Goal: Transaction & Acquisition: Purchase product/service

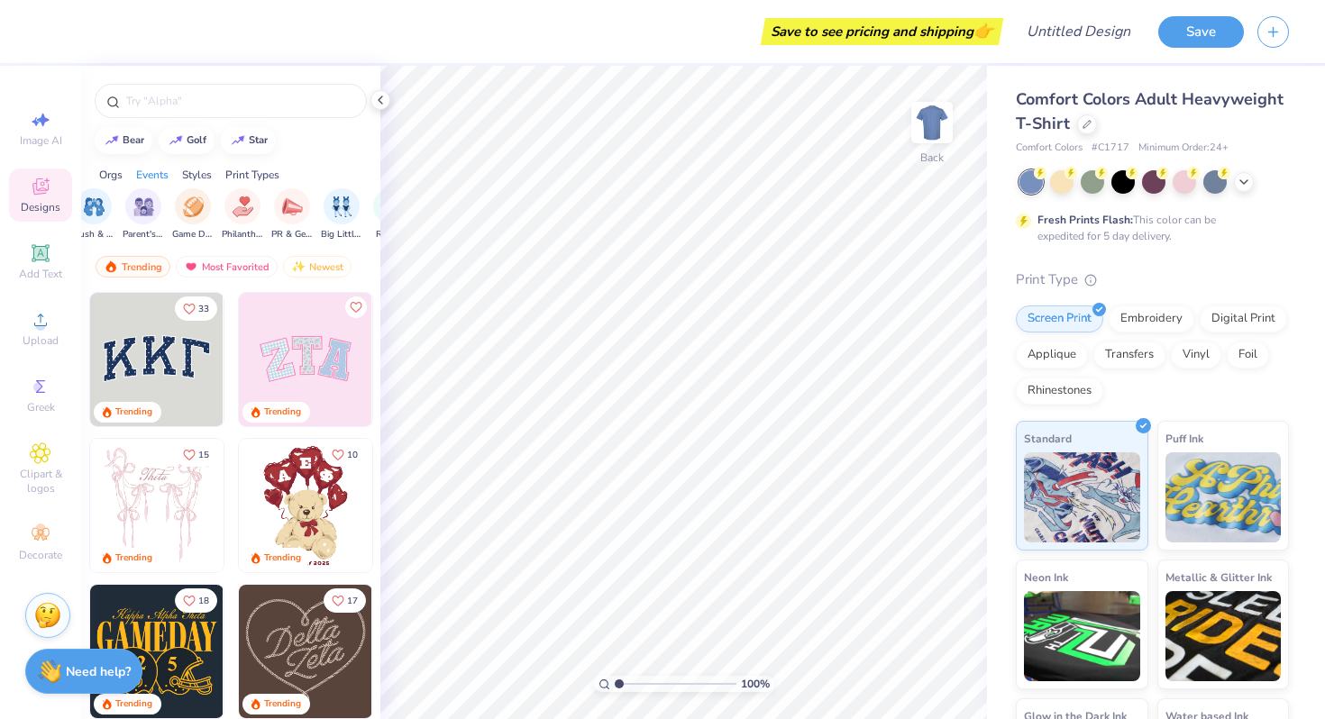
scroll to position [0, 259]
click at [168, 207] on img "filter for Game Day" at bounding box center [177, 205] width 21 height 21
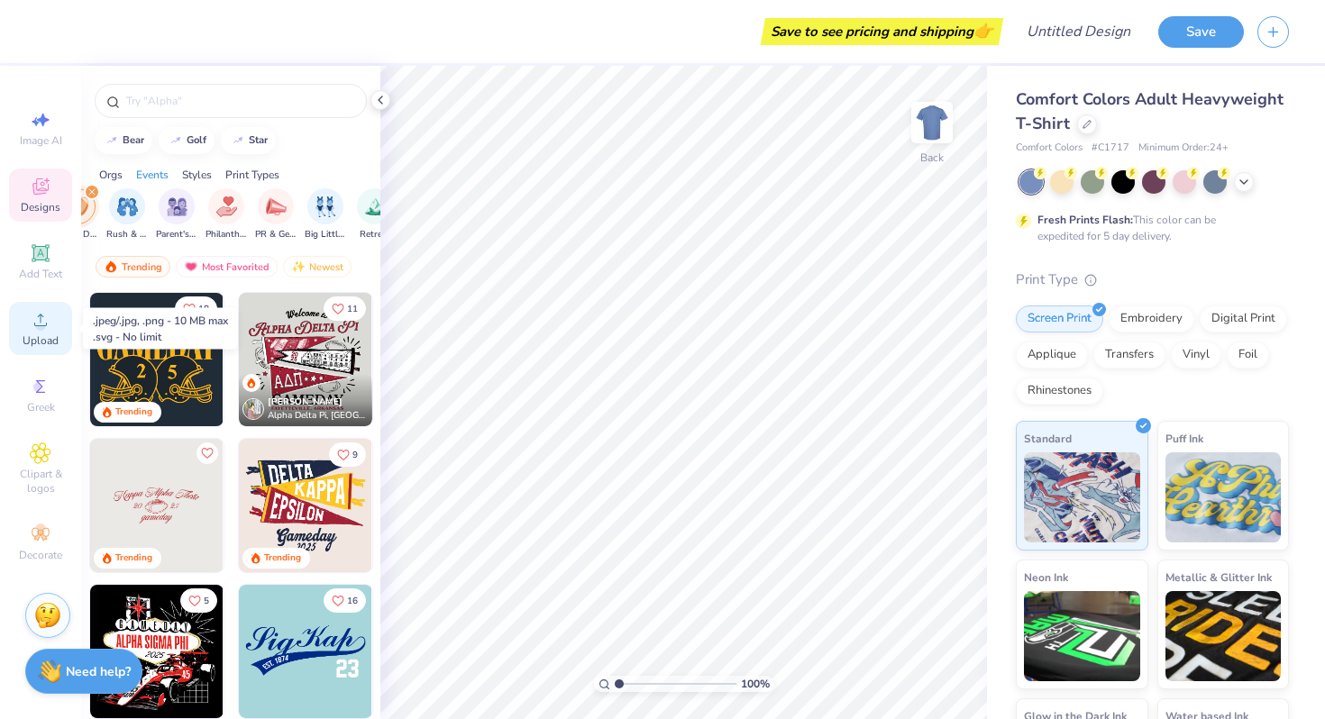
click at [37, 335] on span "Upload" at bounding box center [41, 340] width 36 height 14
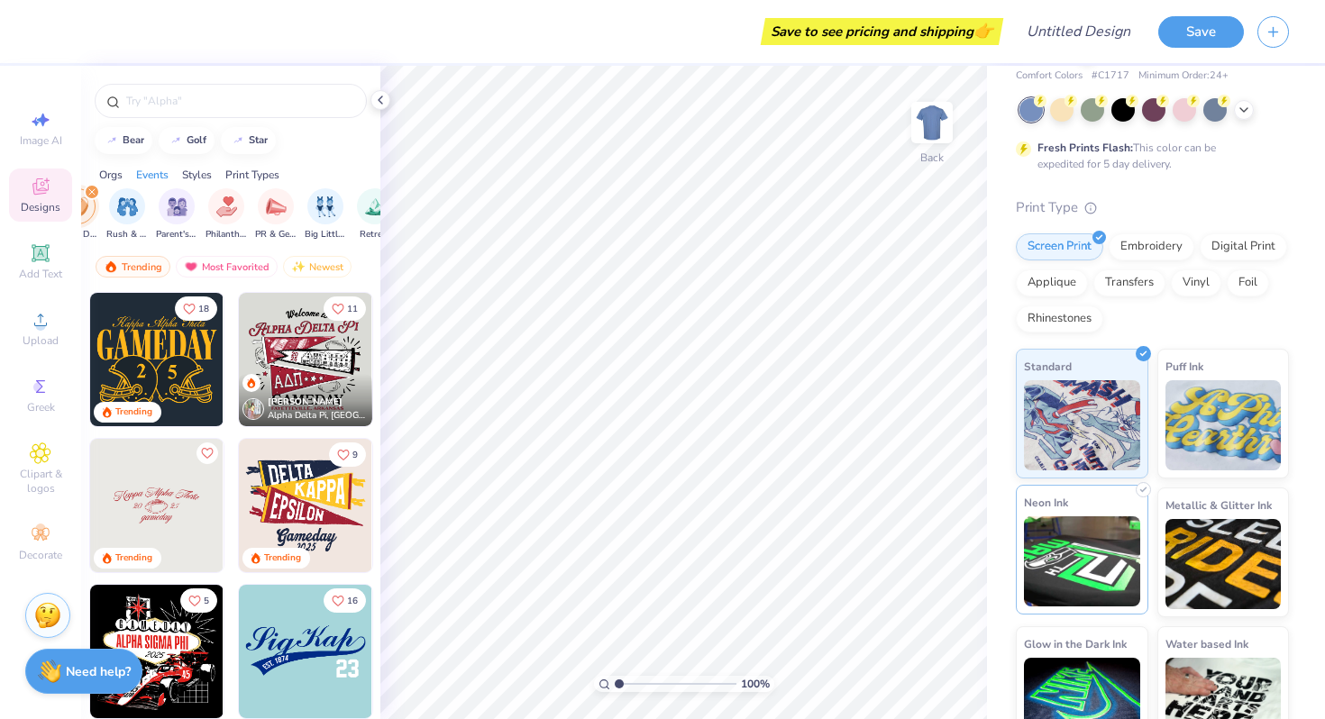
scroll to position [0, 0]
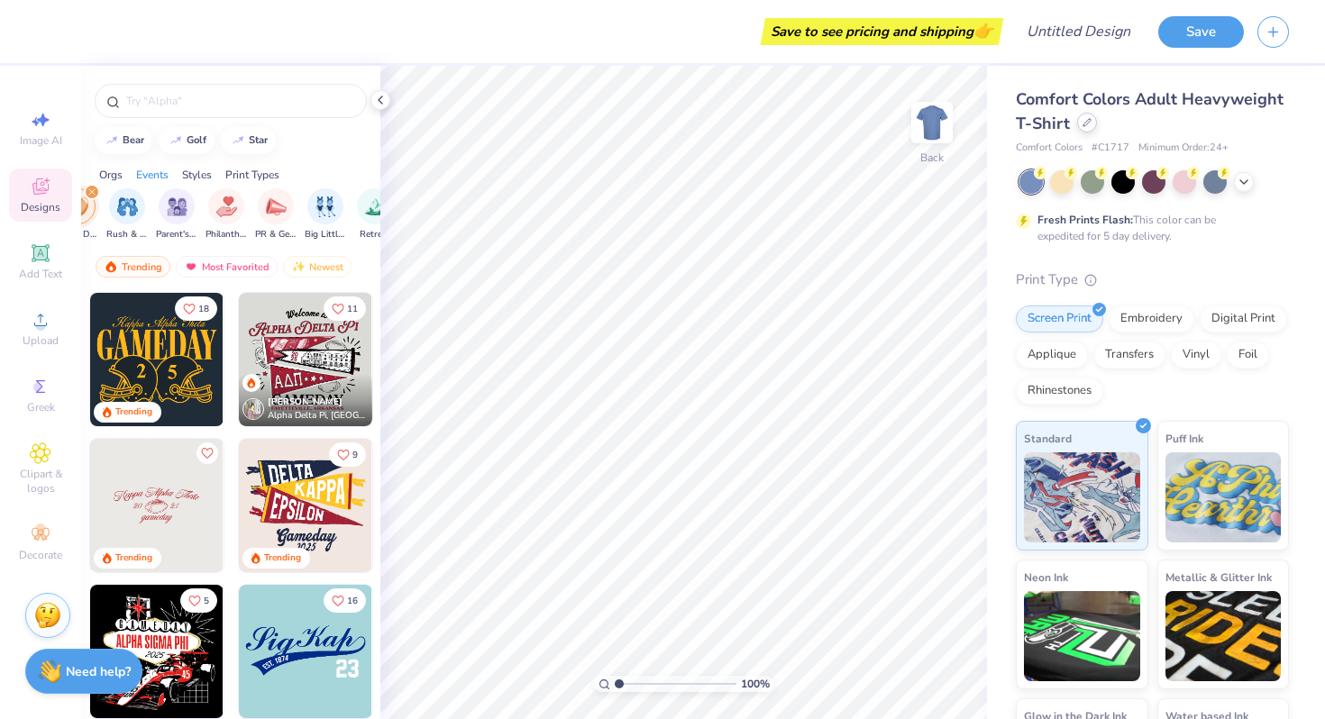
click at [1083, 125] on icon at bounding box center [1086, 122] width 7 height 7
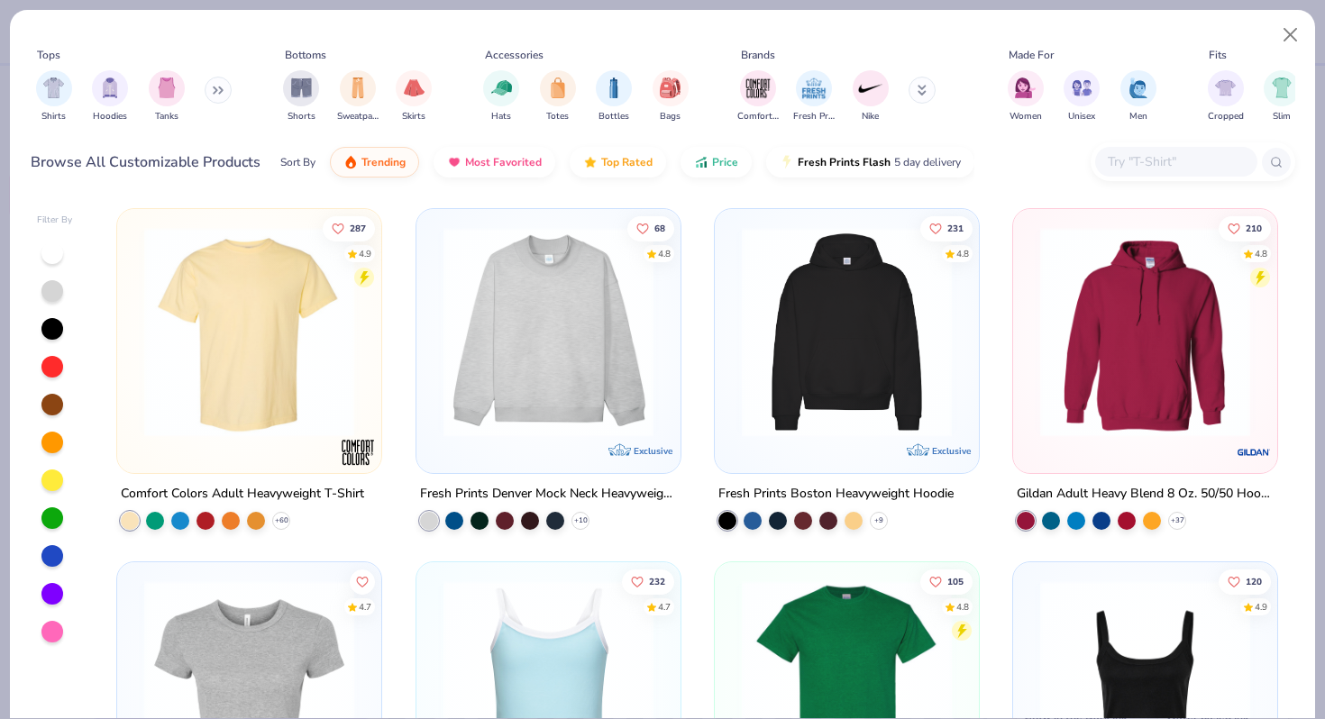
click at [1142, 162] on input "text" at bounding box center [1175, 161] width 139 height 21
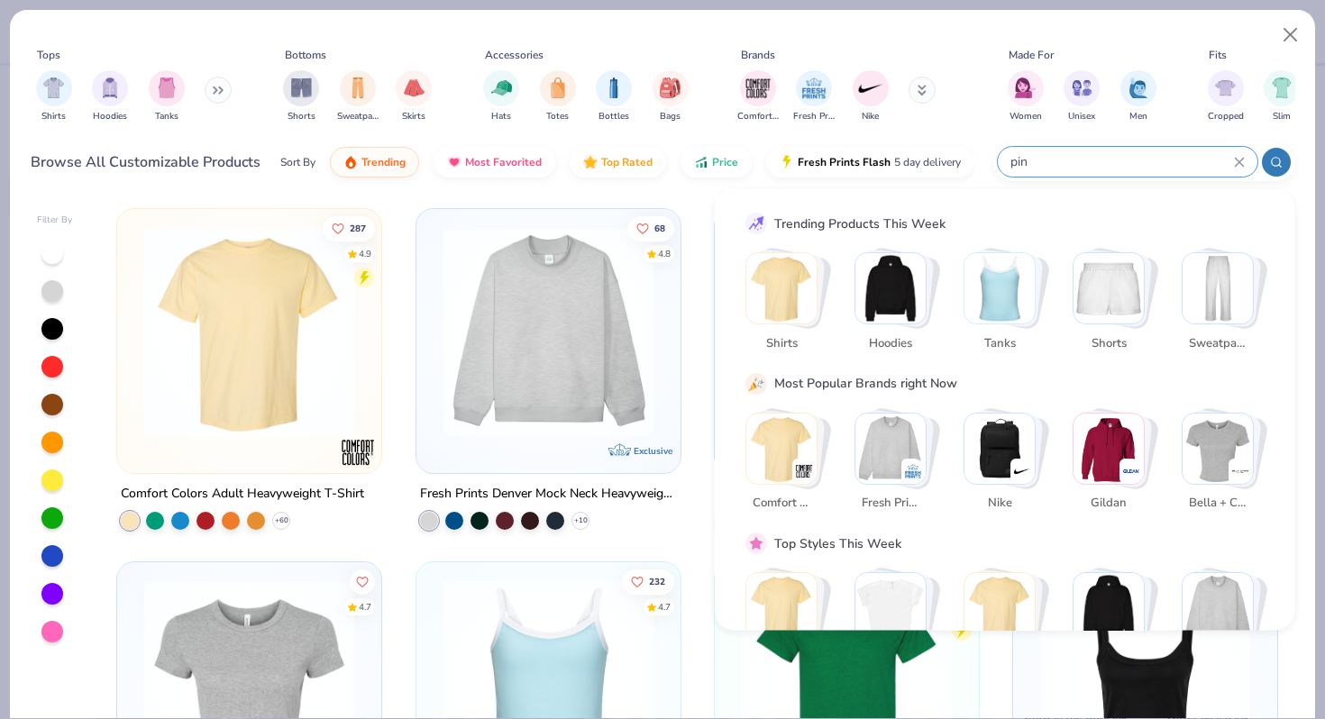
type input "pin"
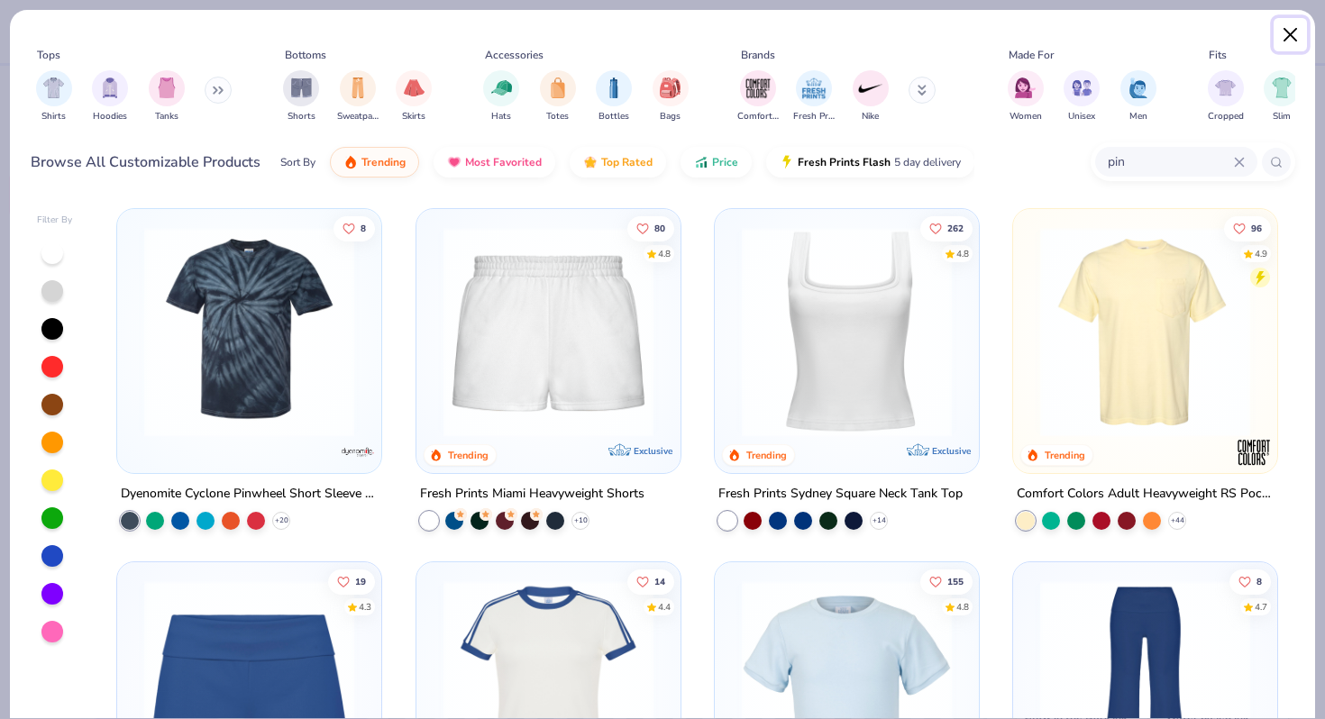
click at [1287, 40] on button "Close" at bounding box center [1290, 35] width 34 height 34
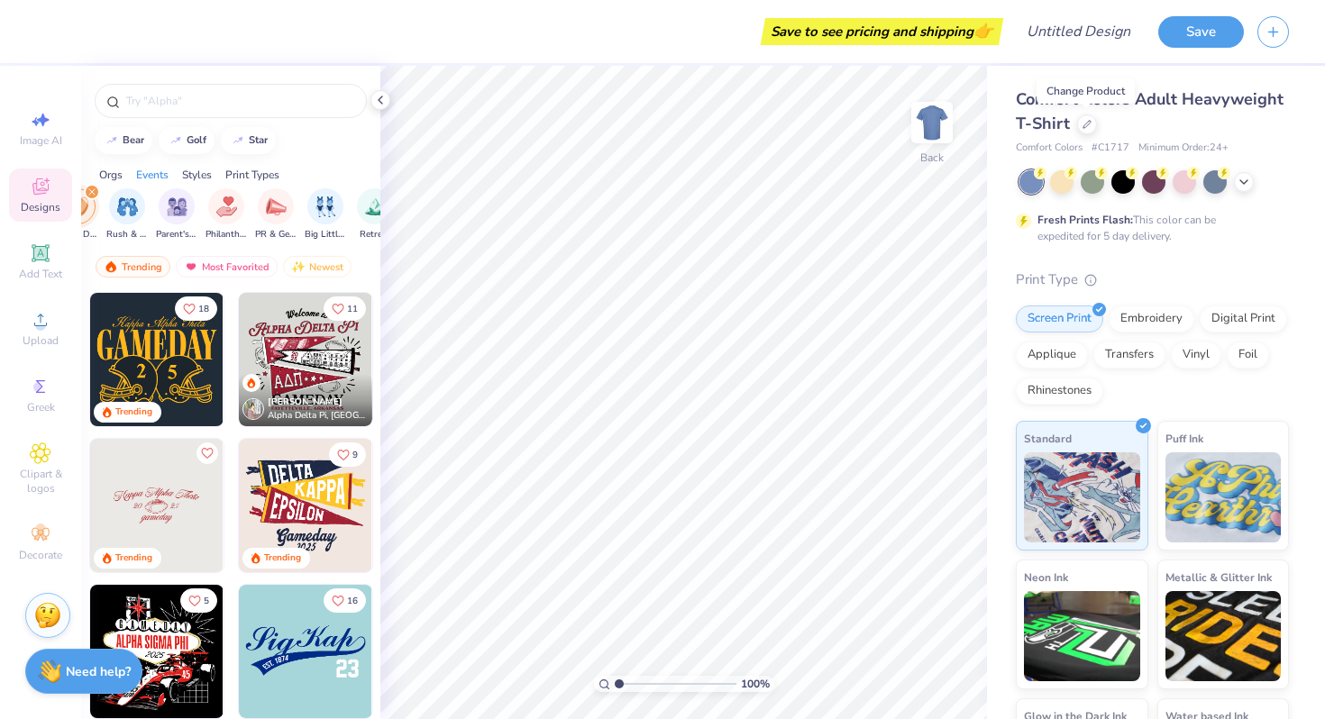
click at [1097, 123] on div "Comfort Colors Adult Heavyweight T-Shirt" at bounding box center [1152, 111] width 273 height 49
click at [1089, 123] on icon at bounding box center [1086, 122] width 9 height 9
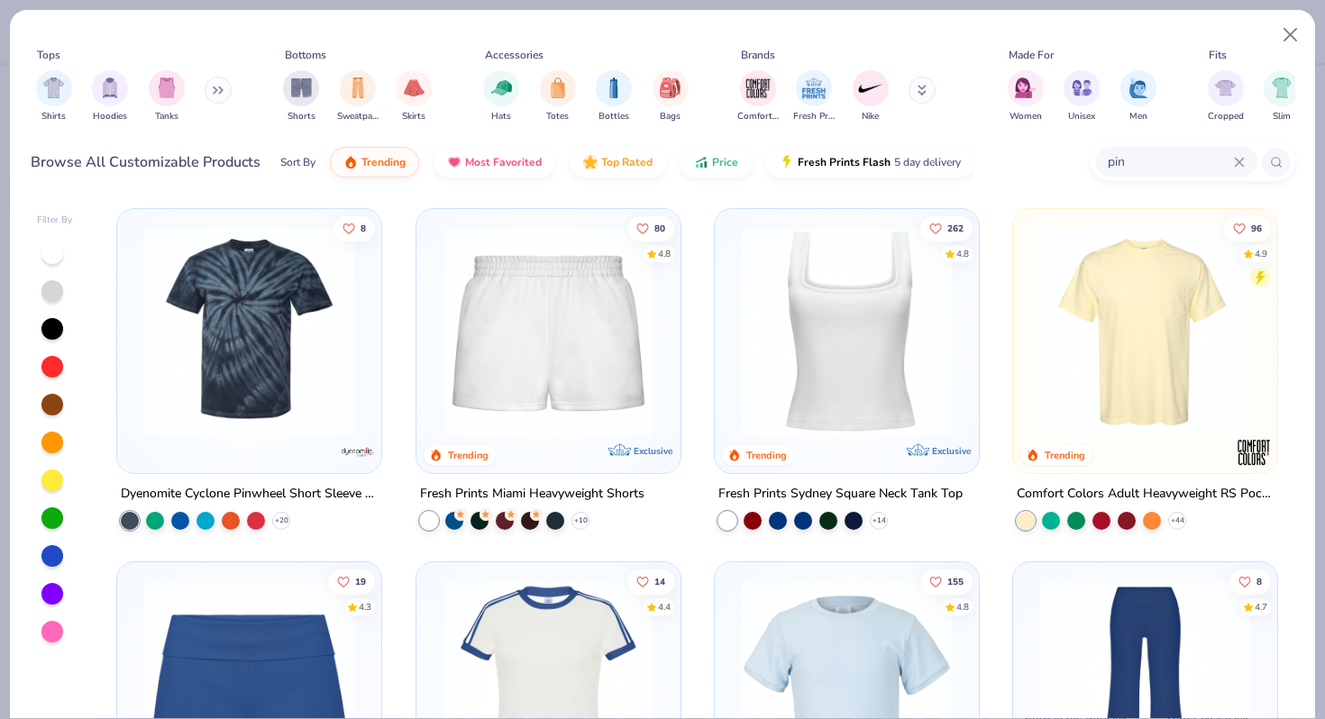
click at [1184, 157] on input "pin" at bounding box center [1170, 161] width 128 height 21
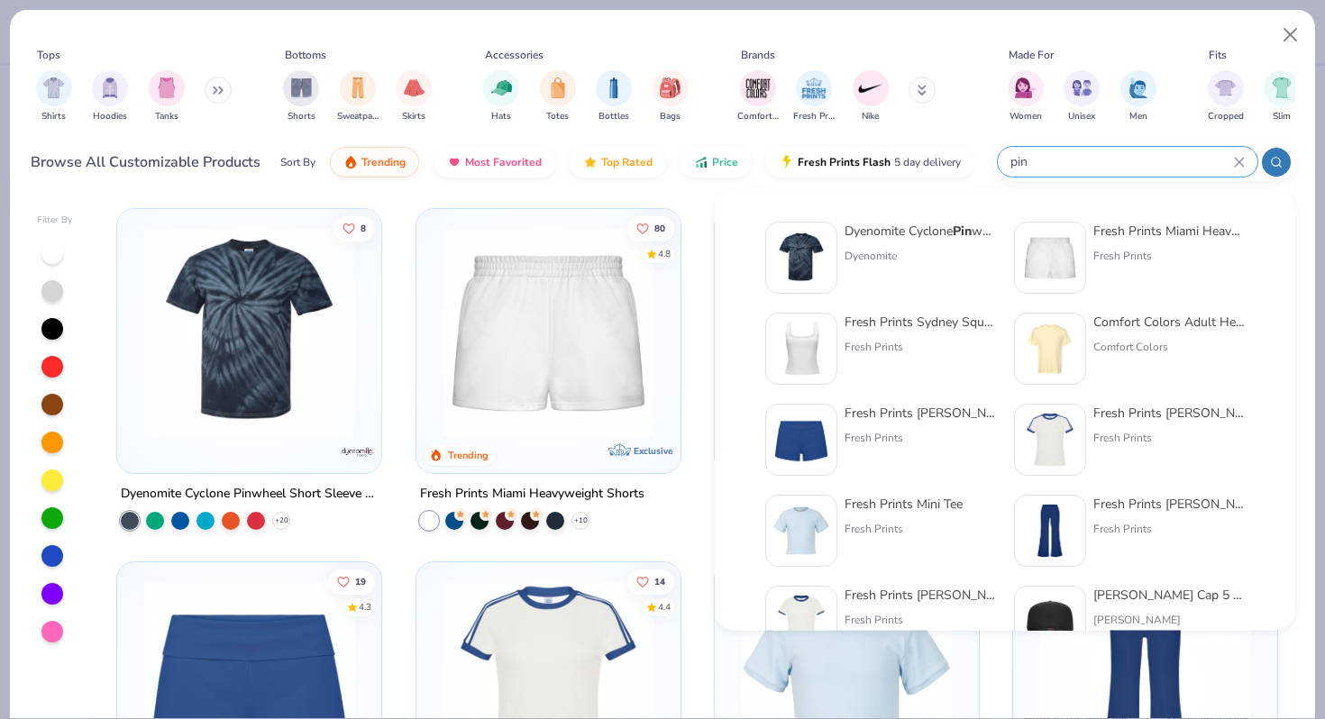
click at [1184, 157] on input "pin" at bounding box center [1120, 161] width 225 height 21
click at [1237, 160] on icon at bounding box center [1239, 162] width 8 height 8
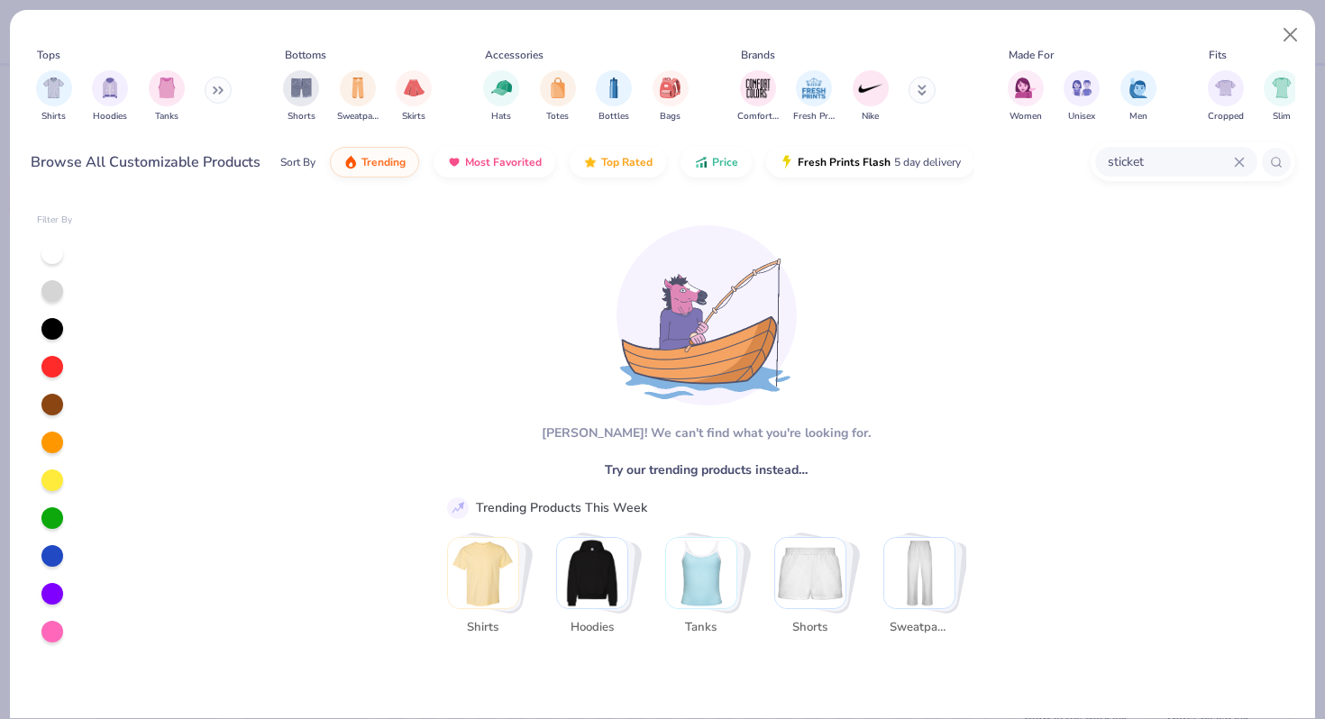
click at [1191, 157] on input "sticket" at bounding box center [1170, 161] width 128 height 21
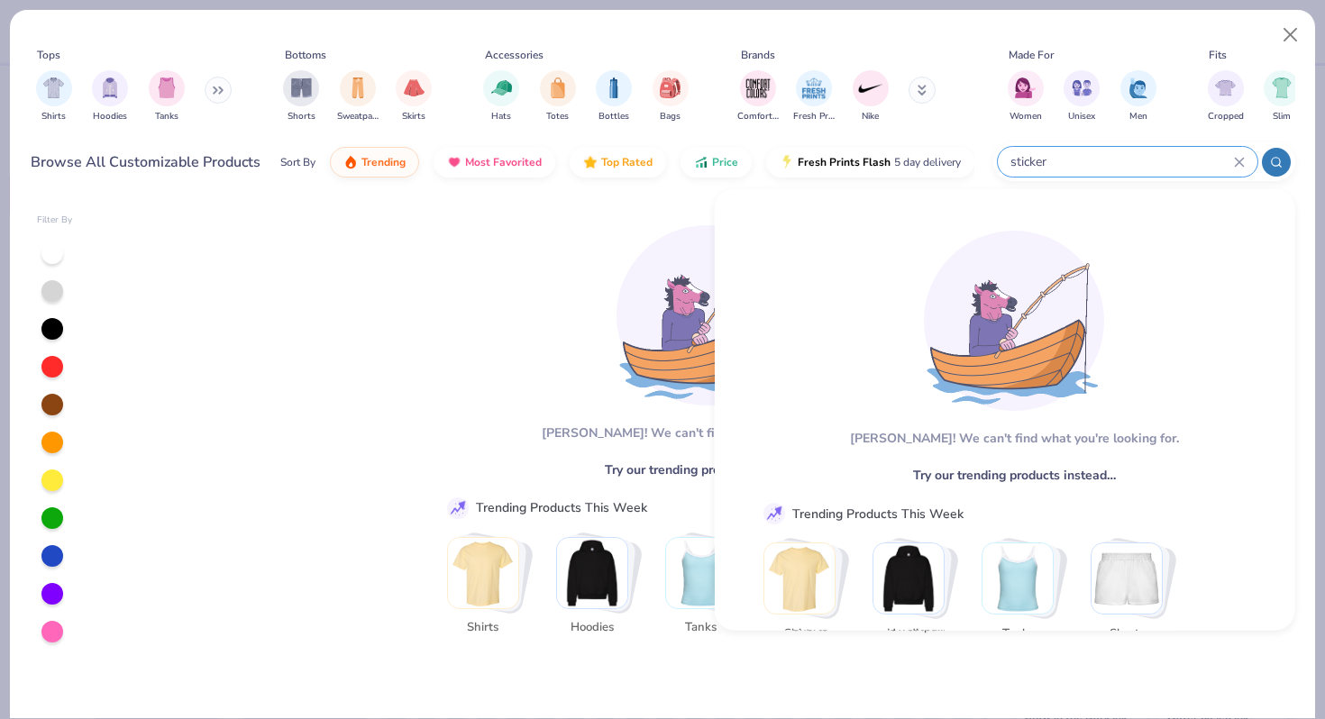
type input "sticker"
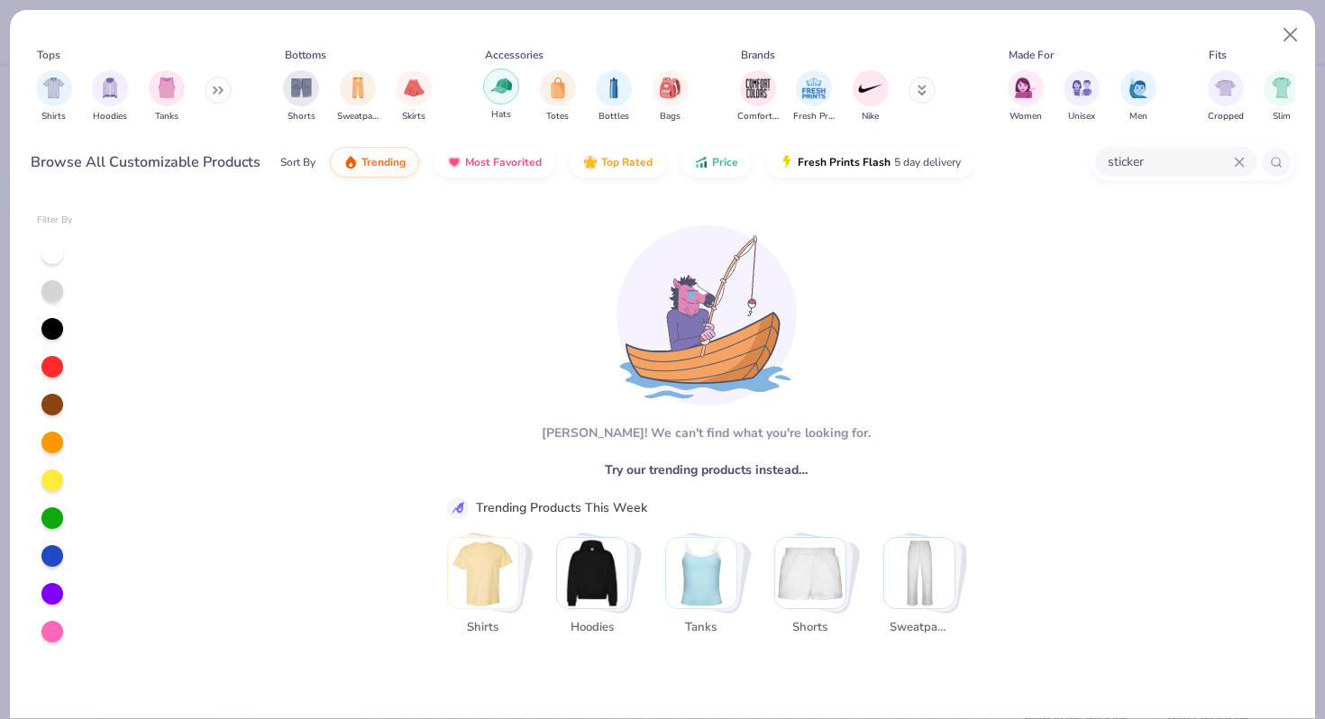
click at [505, 87] on img "filter for Hats" at bounding box center [501, 86] width 21 height 21
click at [1234, 161] on icon at bounding box center [1239, 162] width 11 height 11
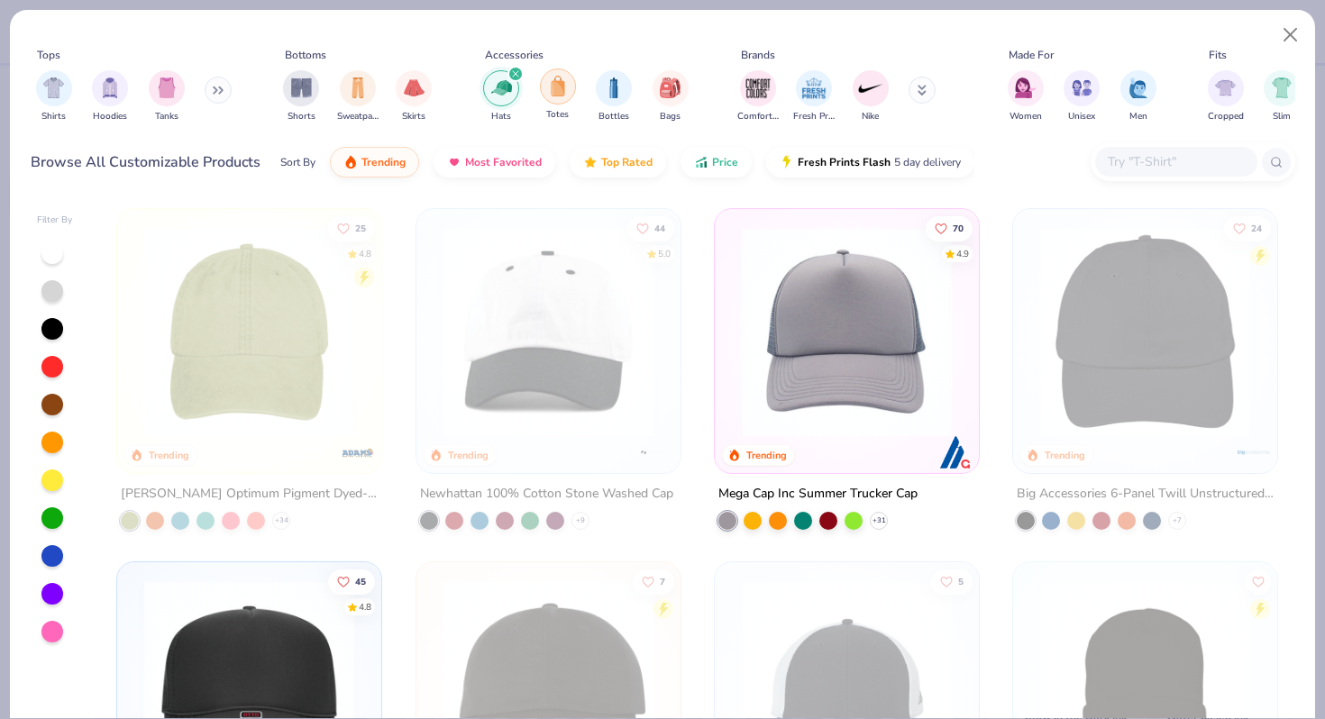
click at [555, 93] on img "filter for Totes" at bounding box center [558, 86] width 20 height 21
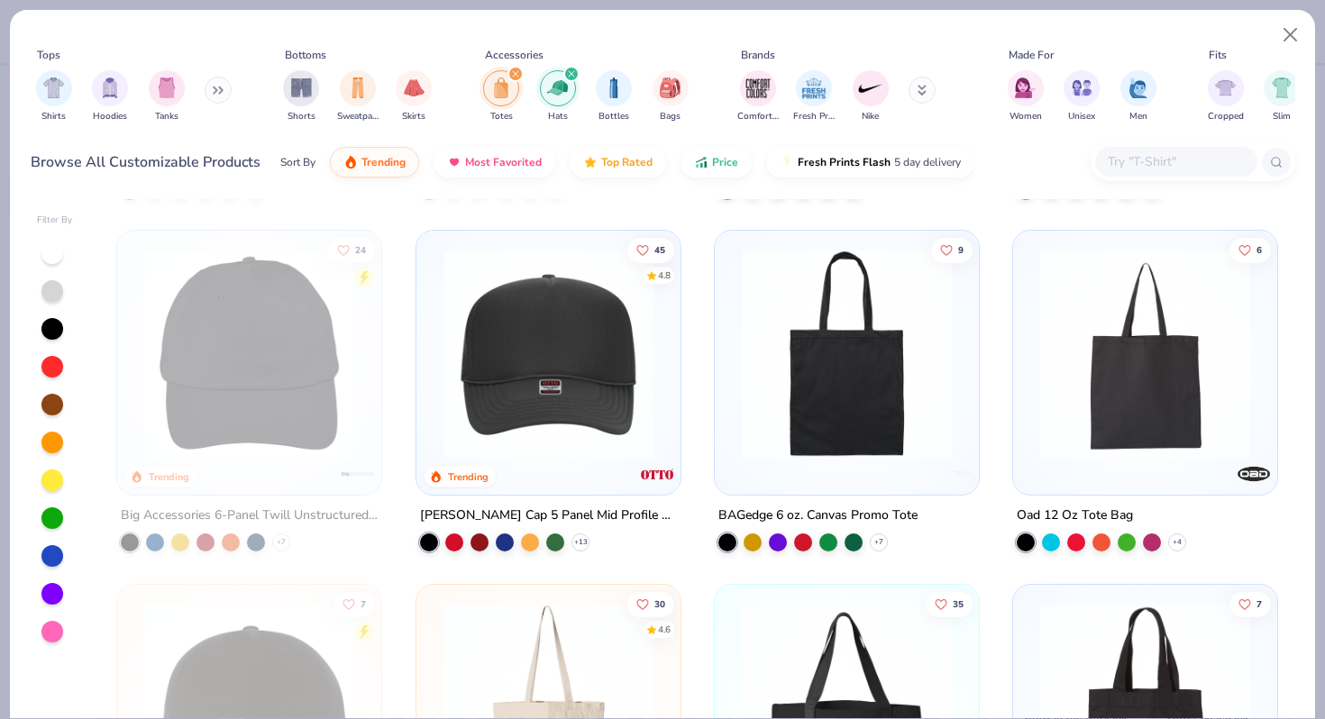
scroll to position [338, 0]
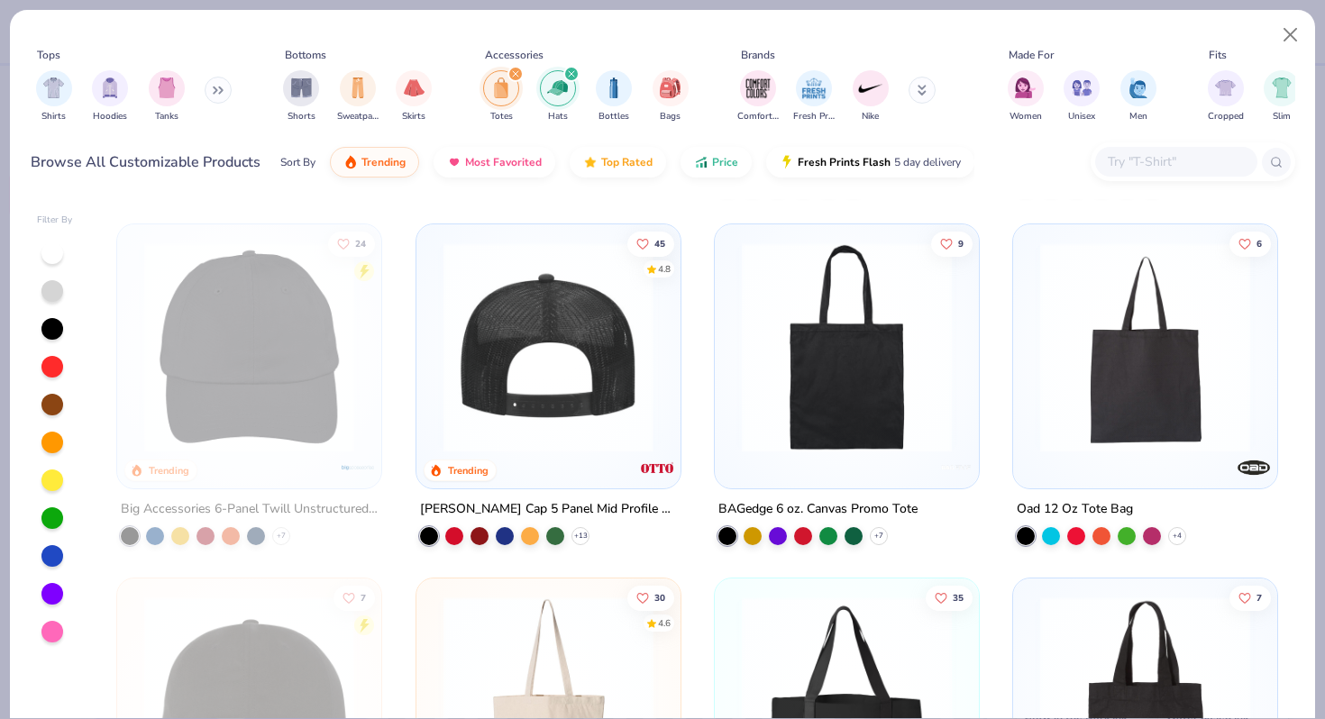
click at [569, 330] on img at bounding box center [548, 347] width 228 height 210
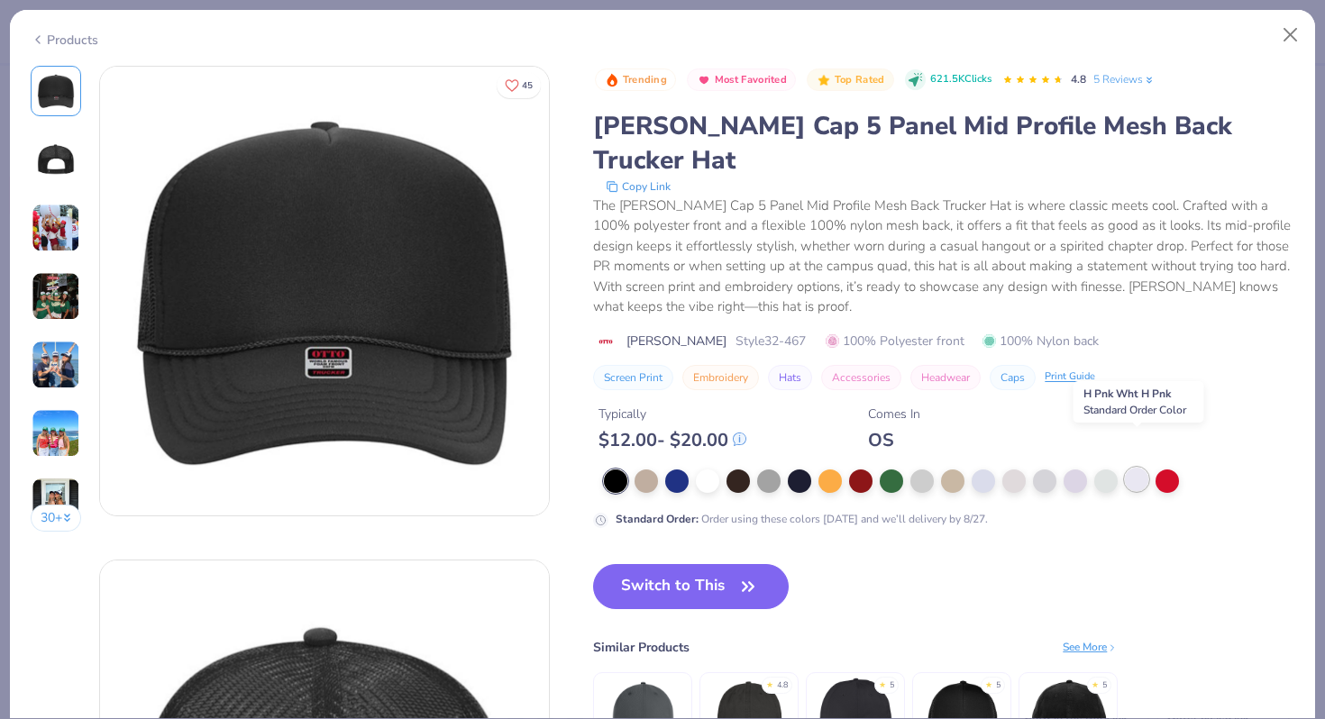
click at [1137, 468] on div at bounding box center [1136, 479] width 23 height 23
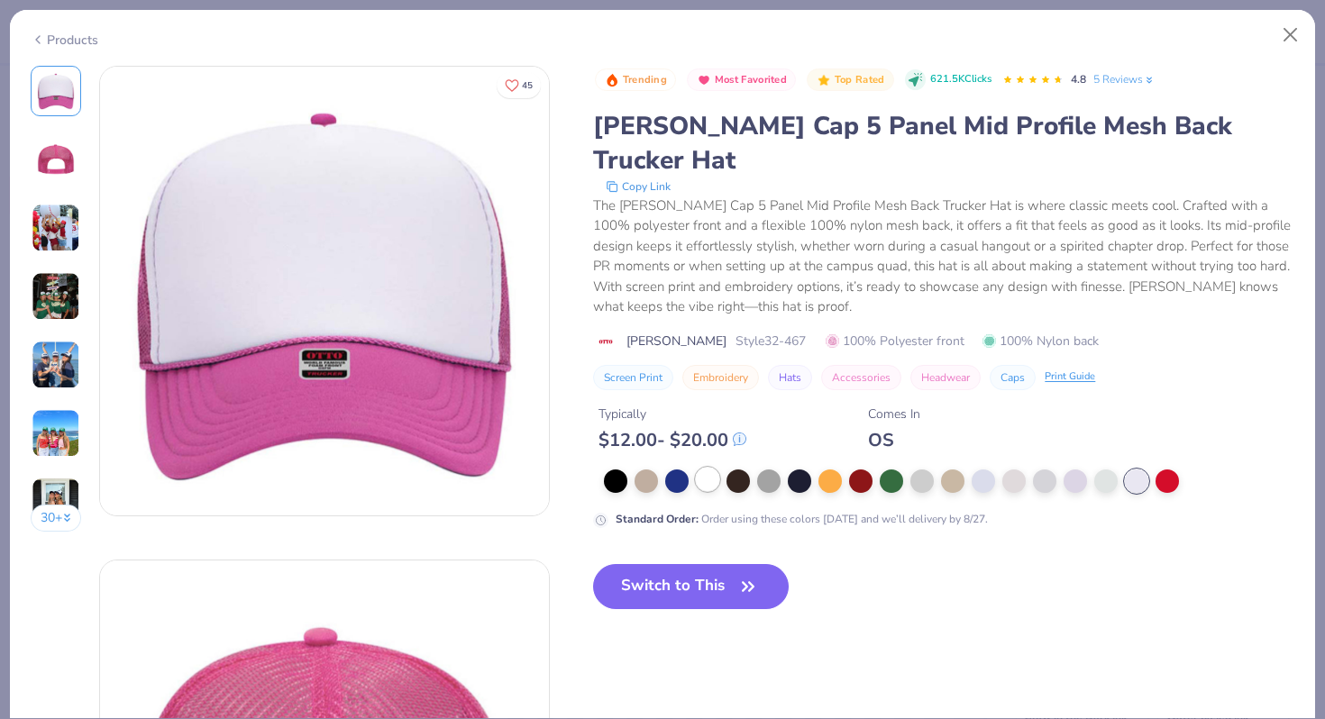
click at [707, 468] on div at bounding box center [707, 479] width 23 height 23
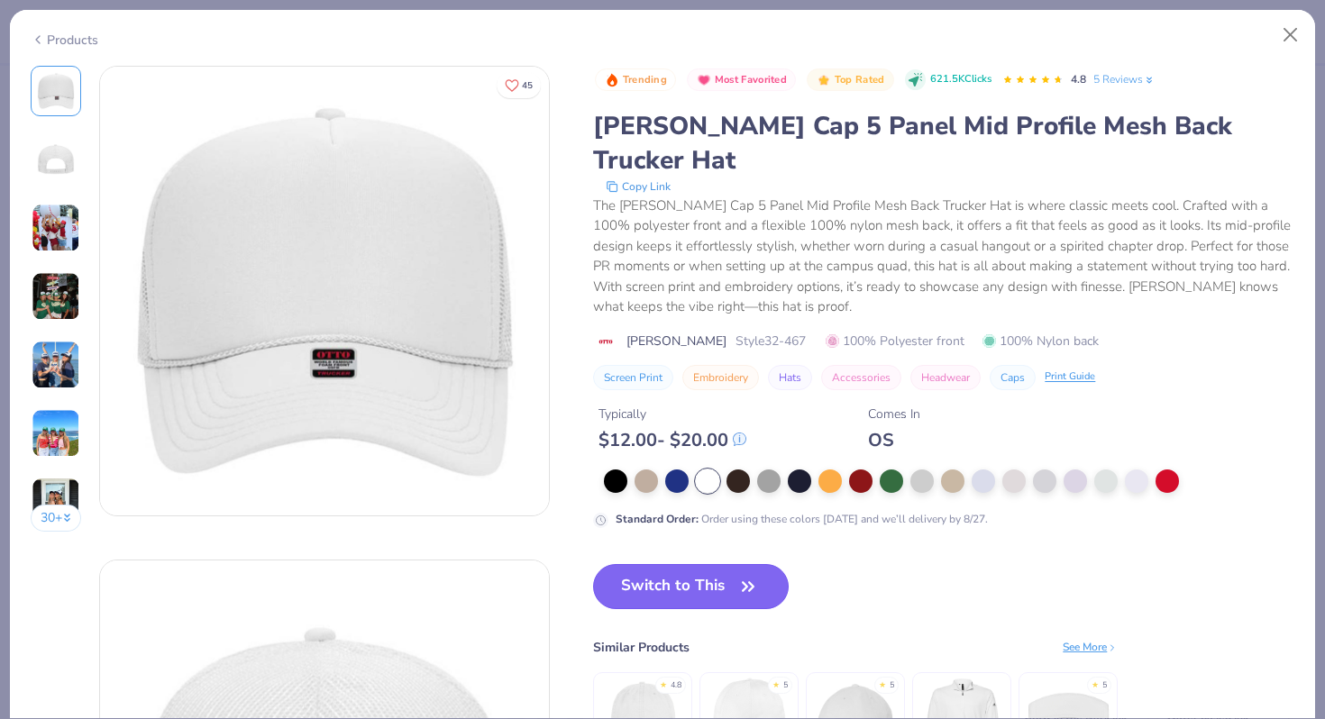
click at [705, 564] on button "Switch to This" at bounding box center [691, 586] width 196 height 45
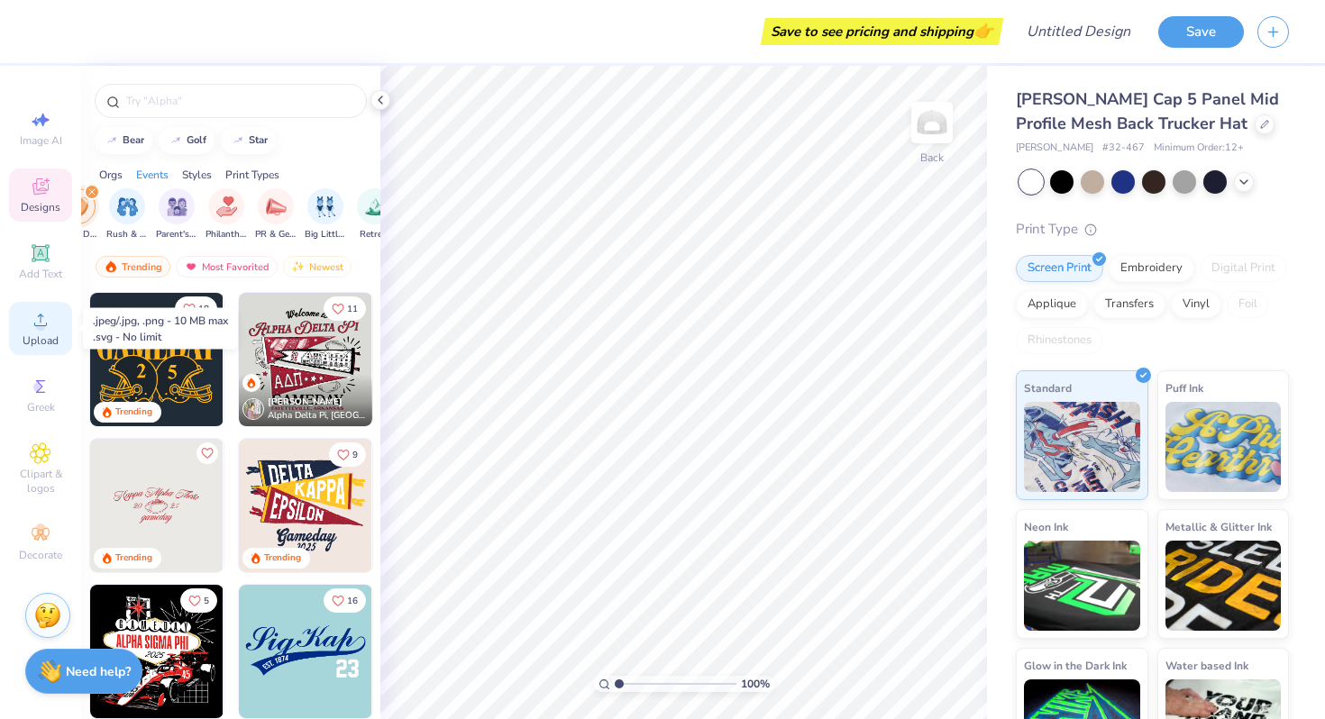
click at [35, 334] on span "Upload" at bounding box center [41, 340] width 36 height 14
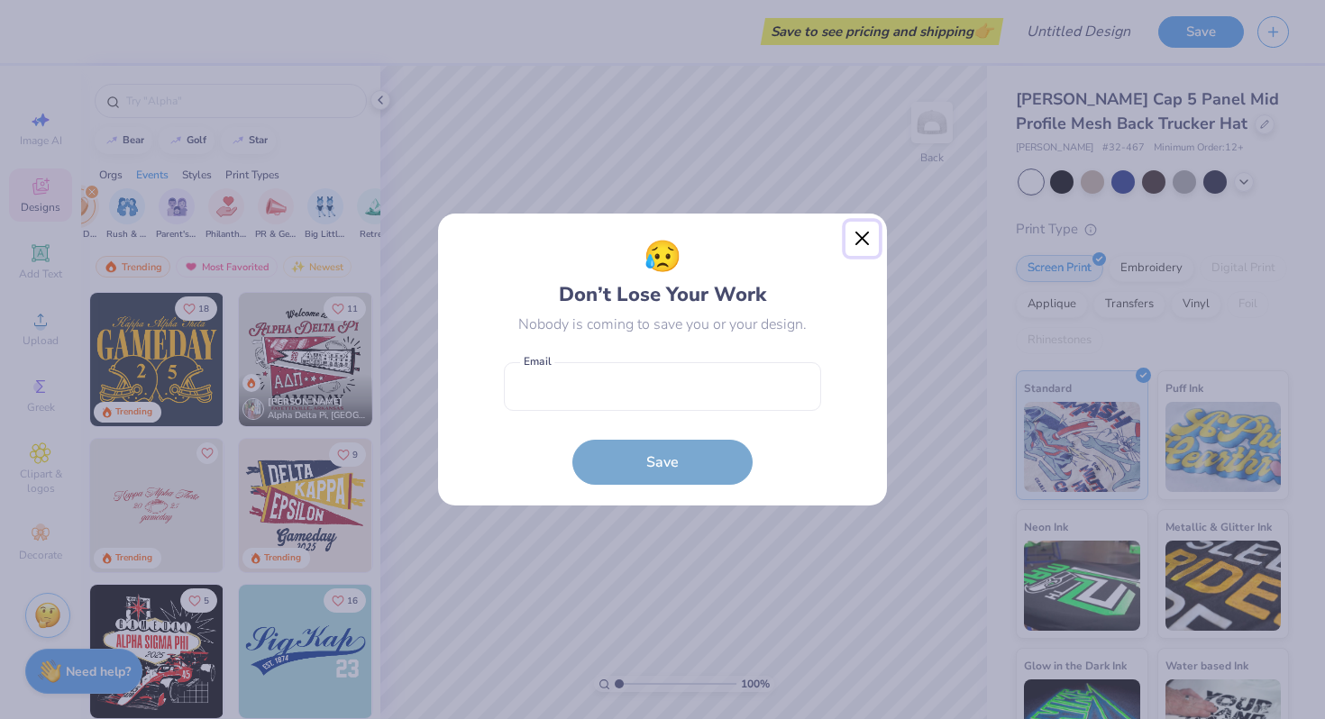
click at [862, 238] on button "Close" at bounding box center [862, 239] width 34 height 34
